Goal: Task Accomplishment & Management: Manage account settings

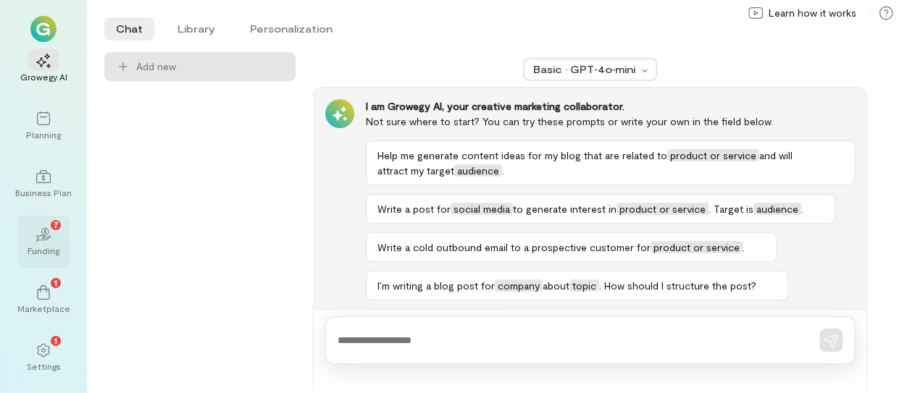
click at [46, 231] on icon "02" at bounding box center [43, 234] width 14 height 14
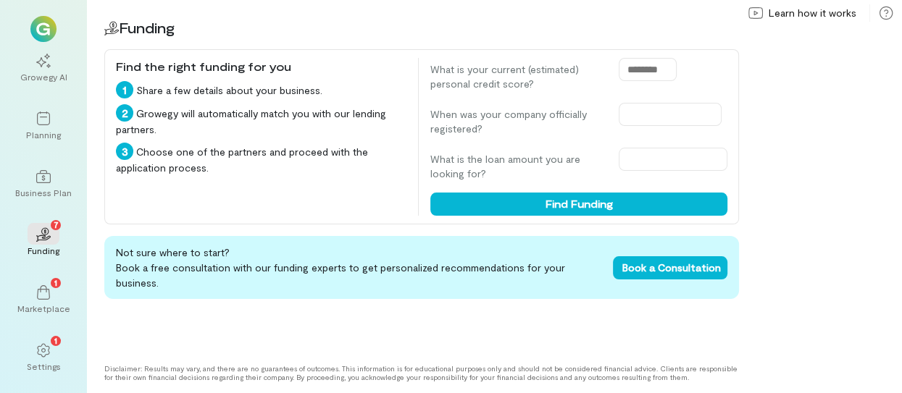
scroll to position [43, 0]
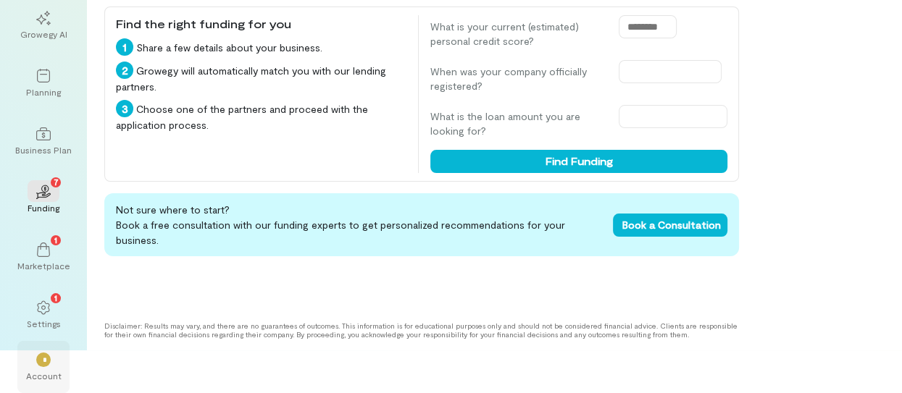
click at [31, 358] on div "*" at bounding box center [44, 359] width 32 height 22
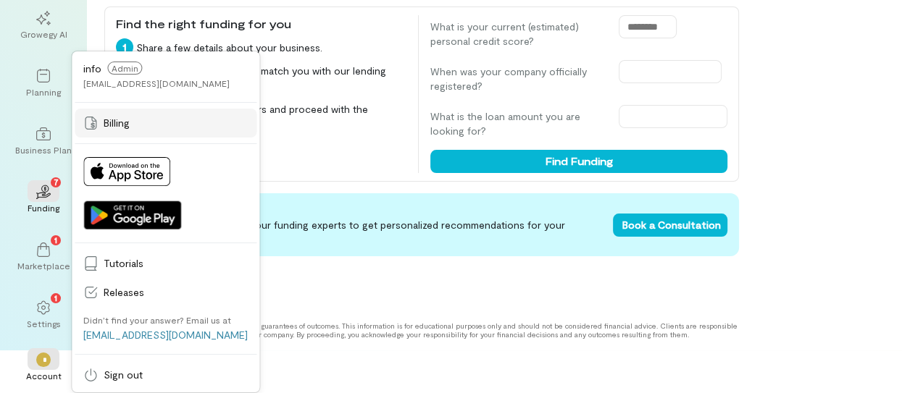
click at [127, 120] on span "Billing" at bounding box center [176, 123] width 144 height 14
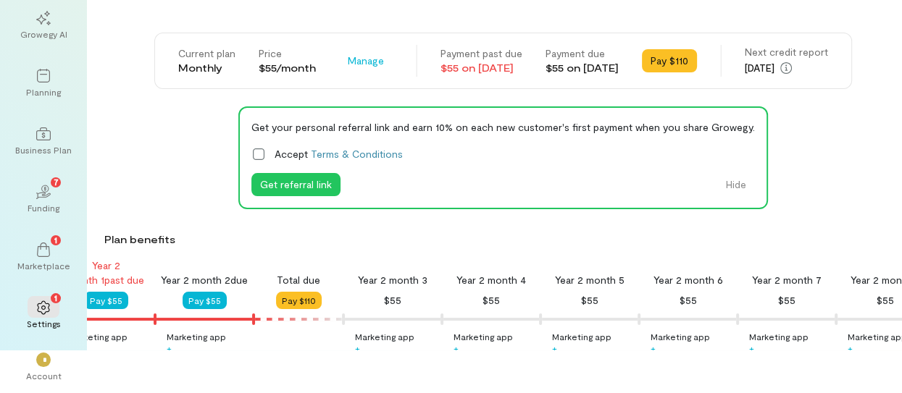
scroll to position [145, 0]
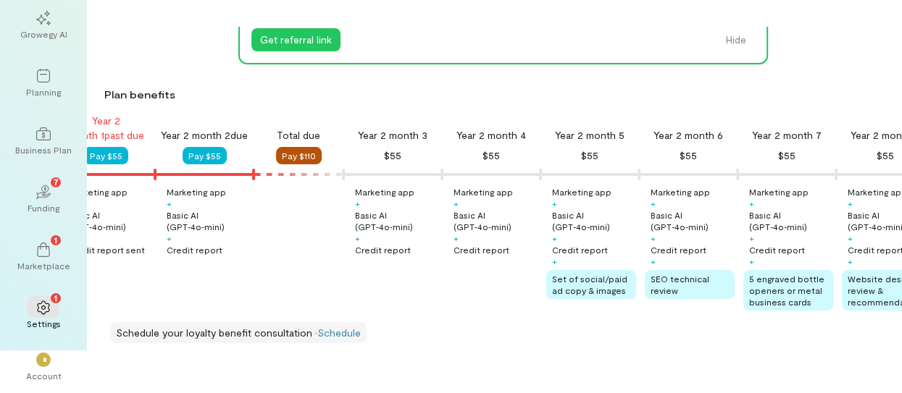
click at [301, 150] on button "Pay $110" at bounding box center [299, 155] width 46 height 17
